Goal: Find specific page/section: Find specific page/section

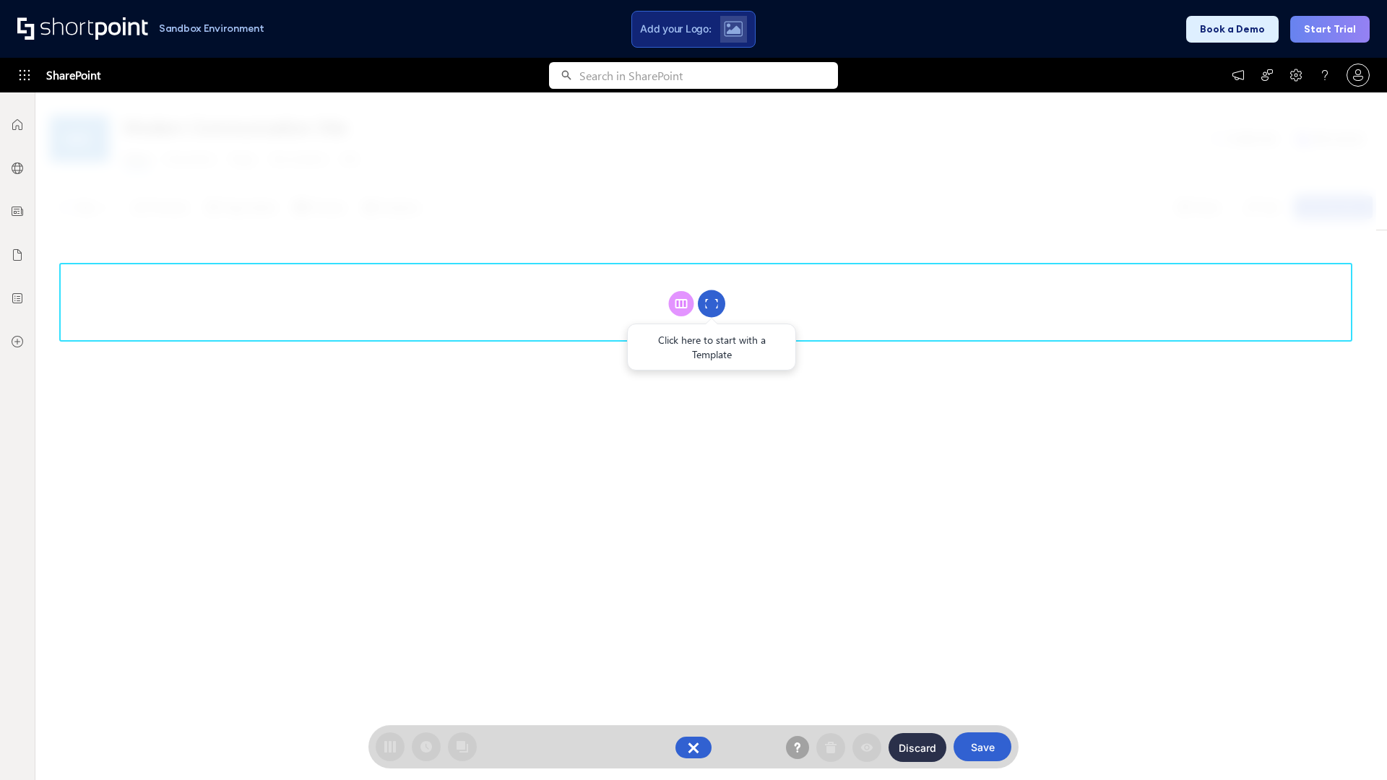
click at [712, 303] on circle at bounding box center [711, 303] width 27 height 27
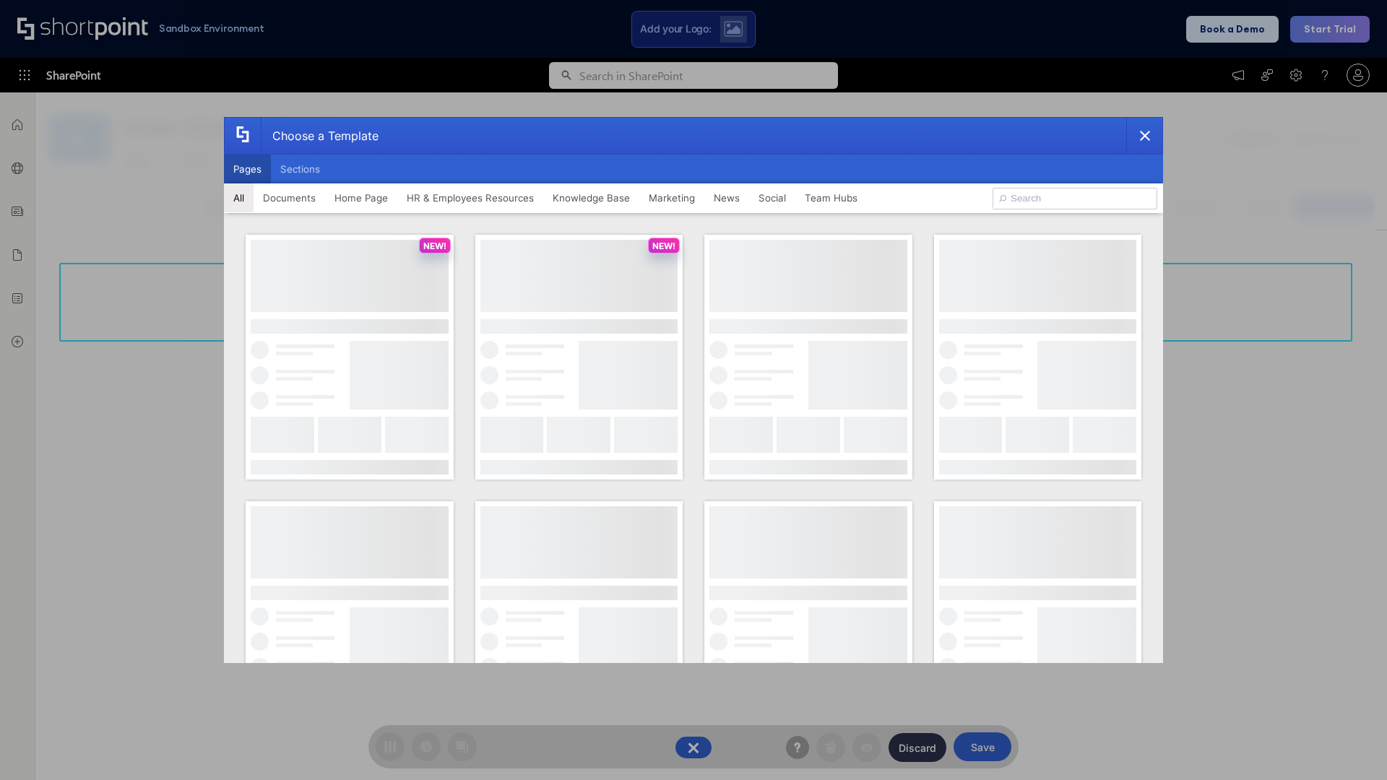
click at [247, 169] on button "Pages" at bounding box center [247, 169] width 47 height 29
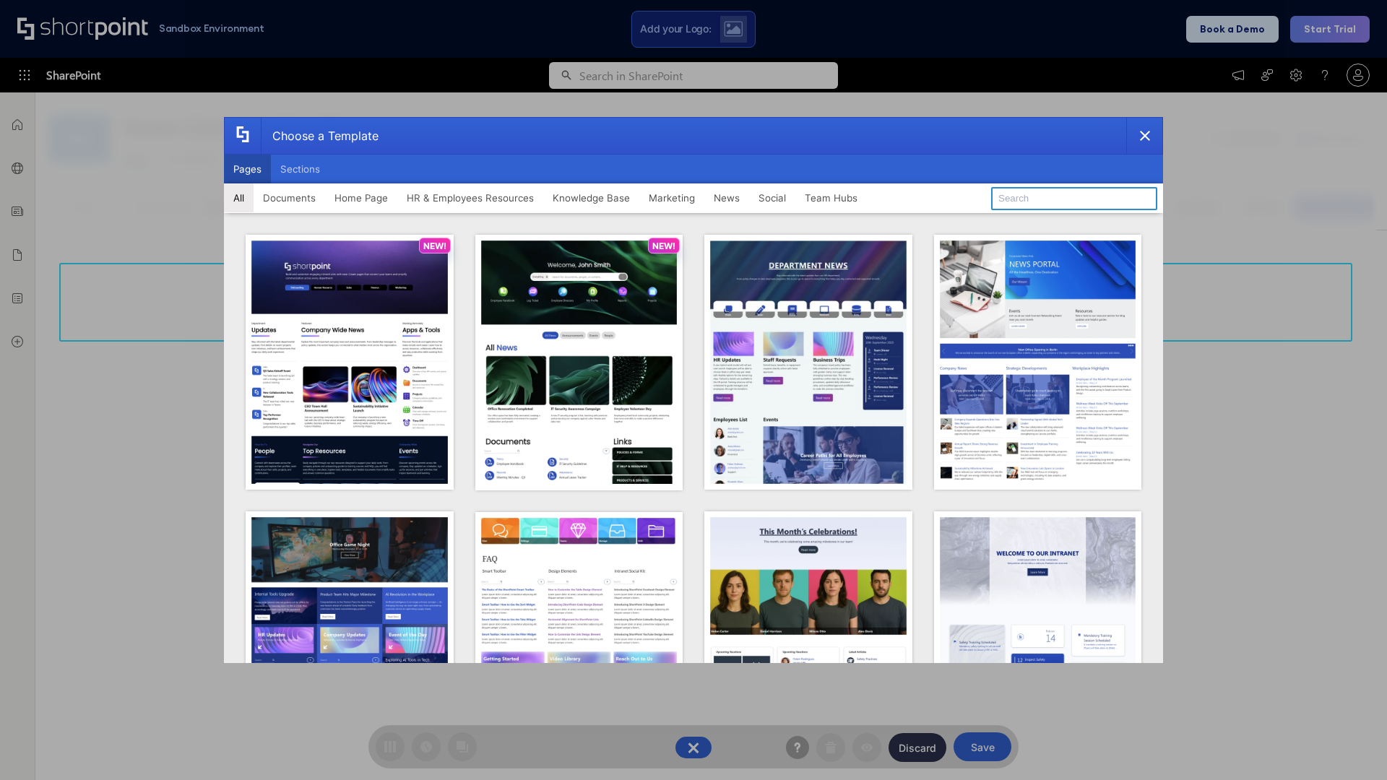
type input "News Portal 4"
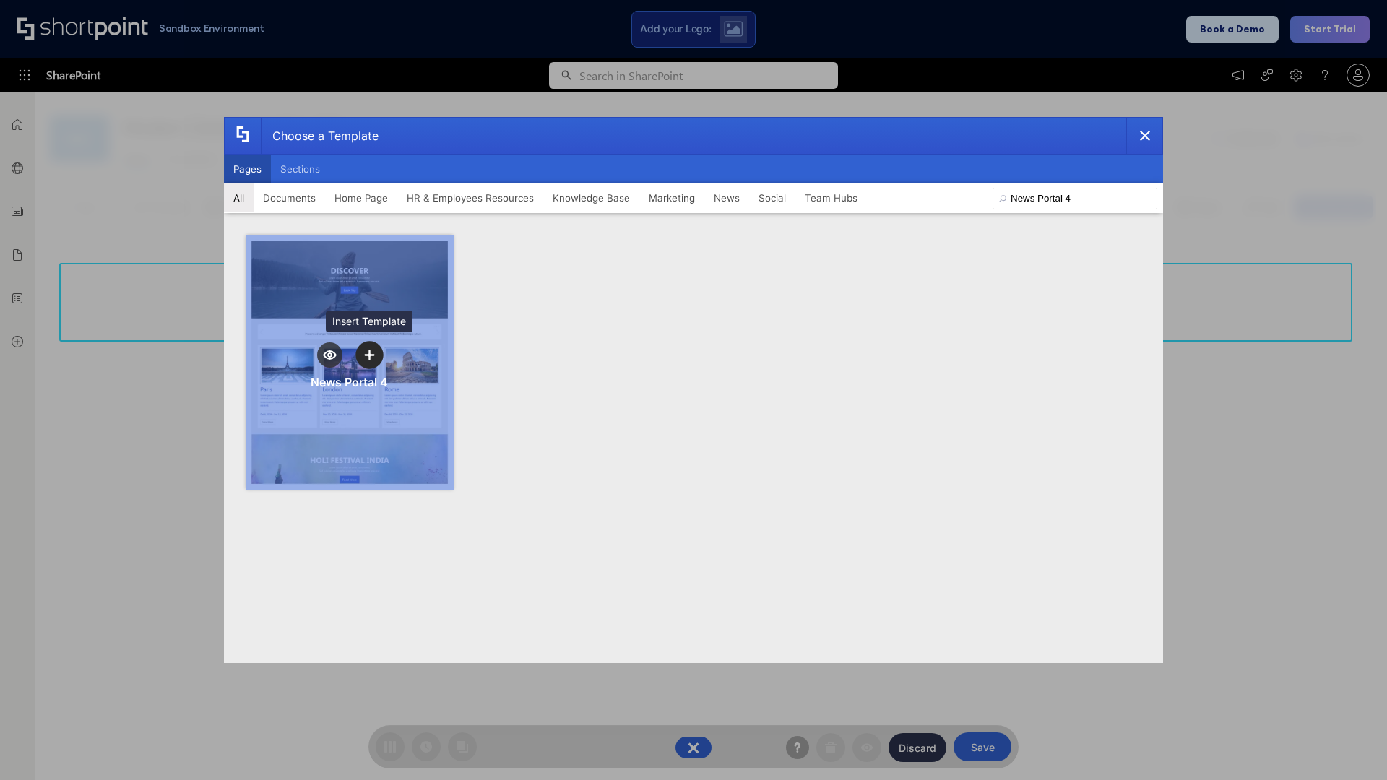
click at [369, 355] on icon "template selector" at bounding box center [369, 355] width 10 height 10
